Goal: Task Accomplishment & Management: Manage account settings

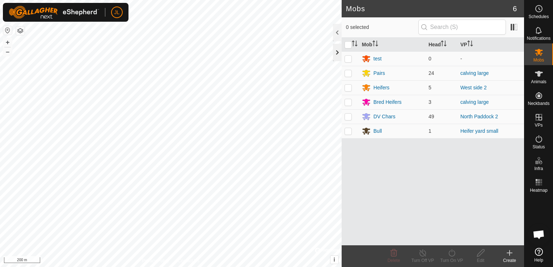
click at [335, 51] on div at bounding box center [337, 52] width 9 height 17
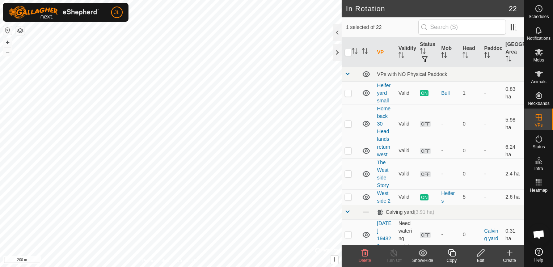
checkbox input "true"
checkbox input "false"
checkbox input "true"
checkbox input "false"
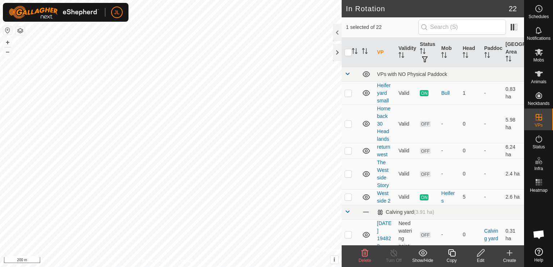
checkbox input "true"
click at [83, 12] on img at bounding box center [54, 12] width 91 height 13
